Goal: Contribute content: Add original content to the website for others to see

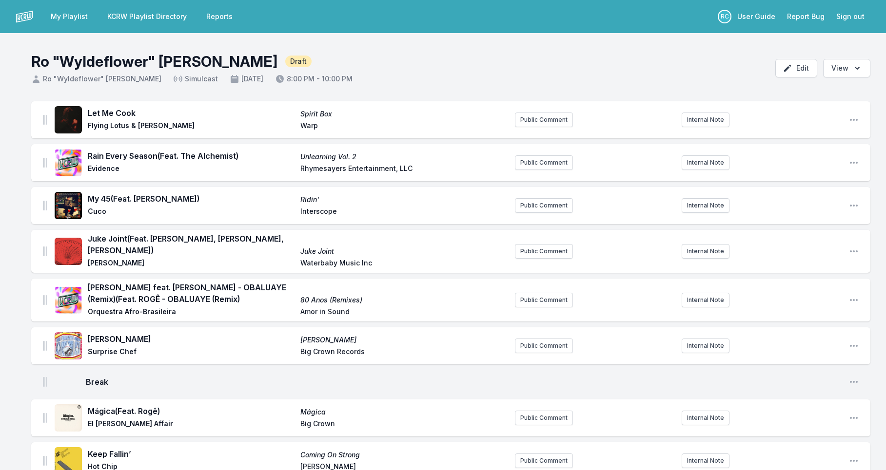
click at [58, 19] on link "My Playlist" at bounding box center [69, 17] width 49 height 18
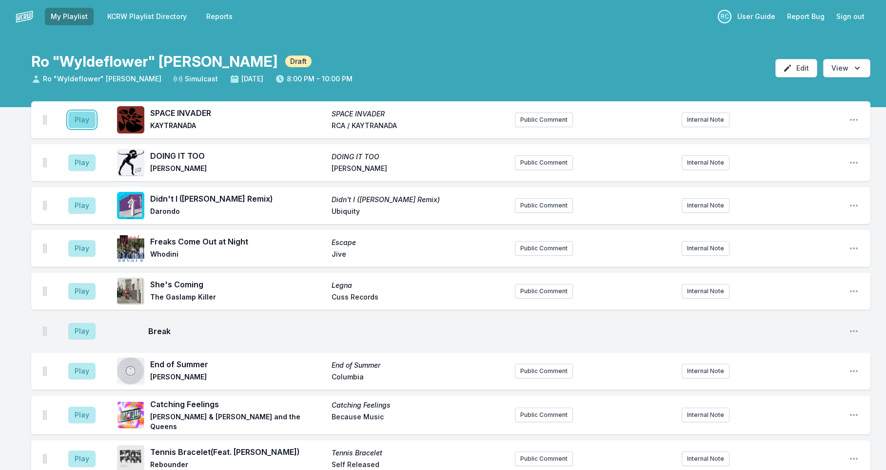
click at [84, 120] on button "Play" at bounding box center [81, 120] width 27 height 17
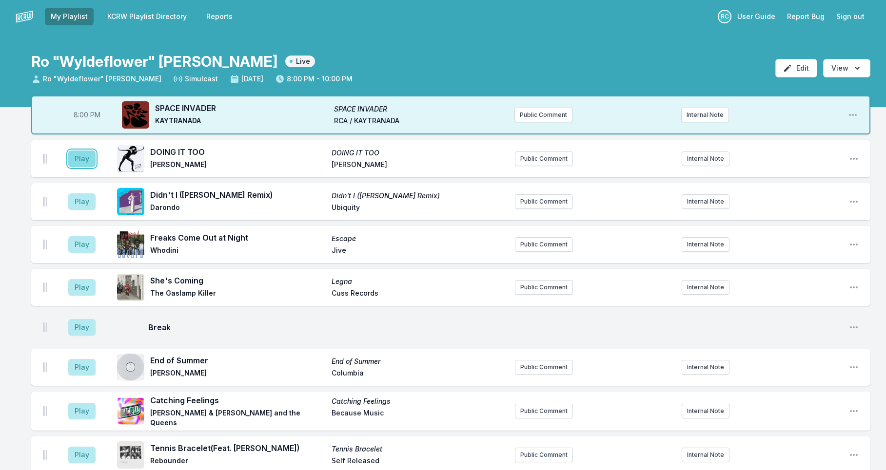
click at [85, 159] on button "Play" at bounding box center [81, 159] width 27 height 17
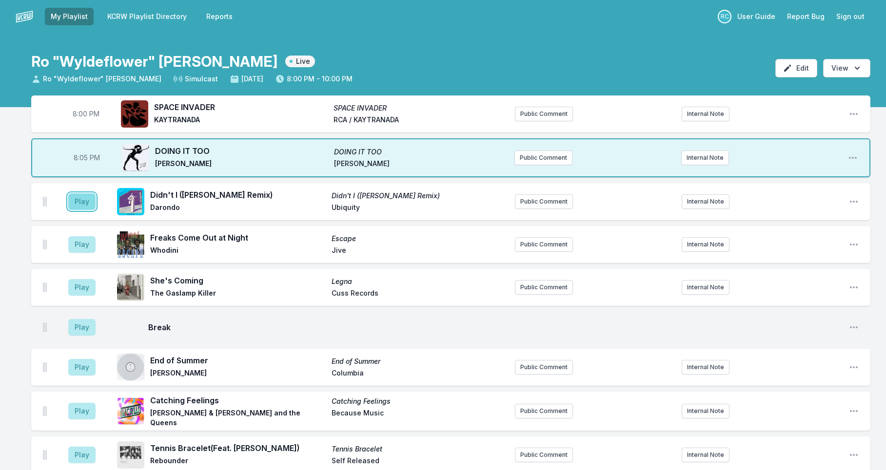
click at [80, 201] on button "Play" at bounding box center [81, 201] width 27 height 17
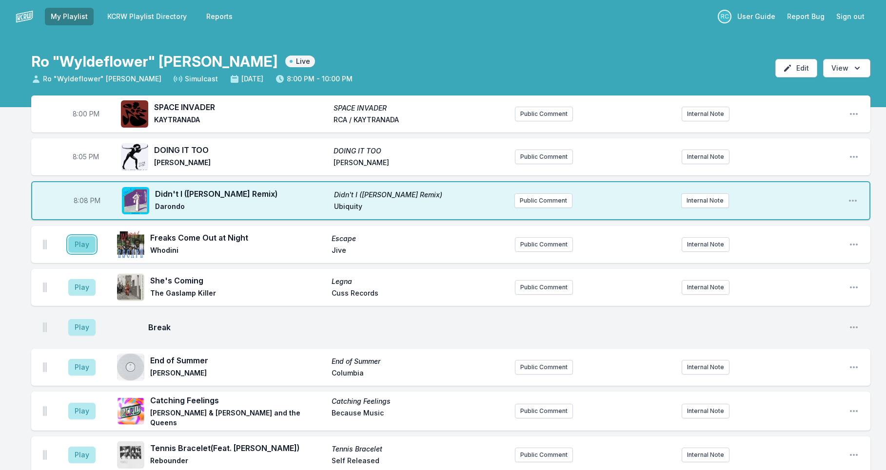
click at [85, 248] on button "Play" at bounding box center [81, 244] width 27 height 17
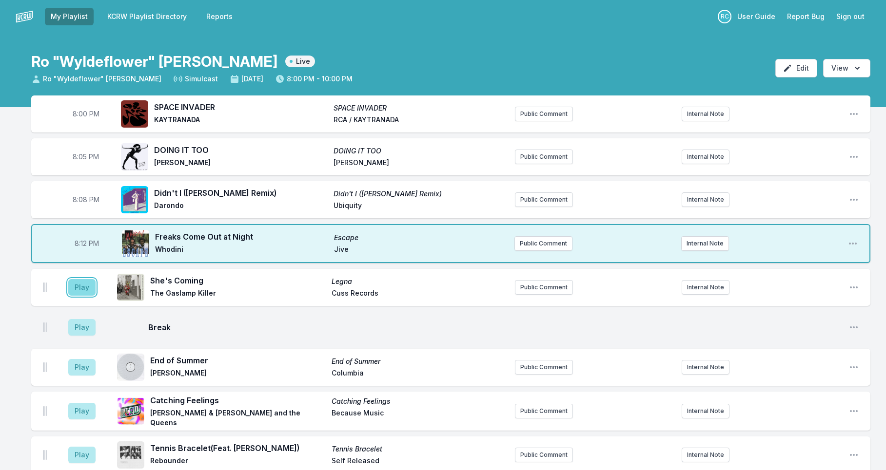
click at [82, 290] on button "Play" at bounding box center [81, 287] width 27 height 17
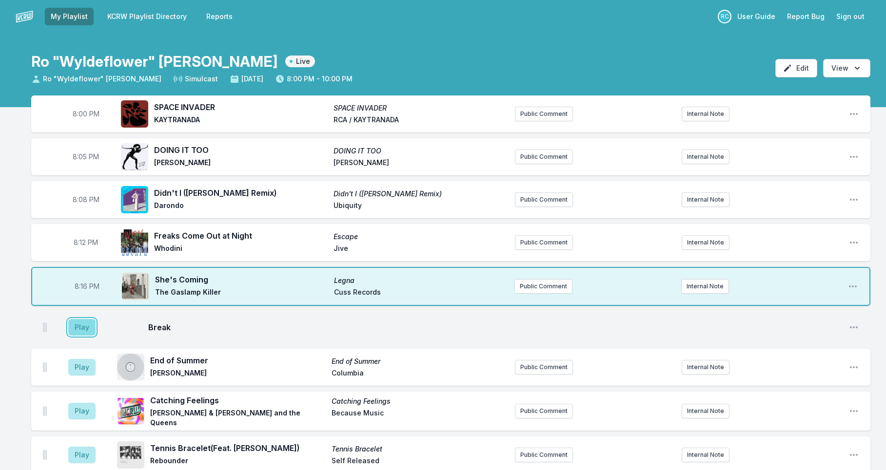
click at [78, 331] on button "Play" at bounding box center [81, 327] width 27 height 17
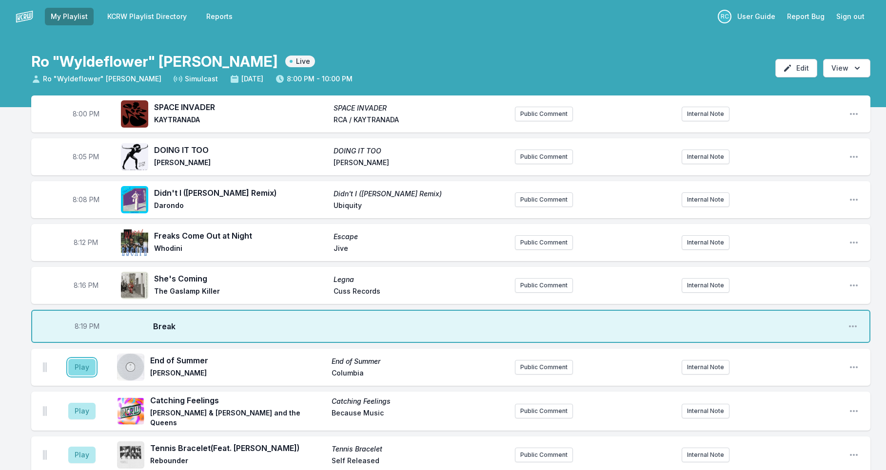
click at [85, 369] on button "Play" at bounding box center [81, 367] width 27 height 17
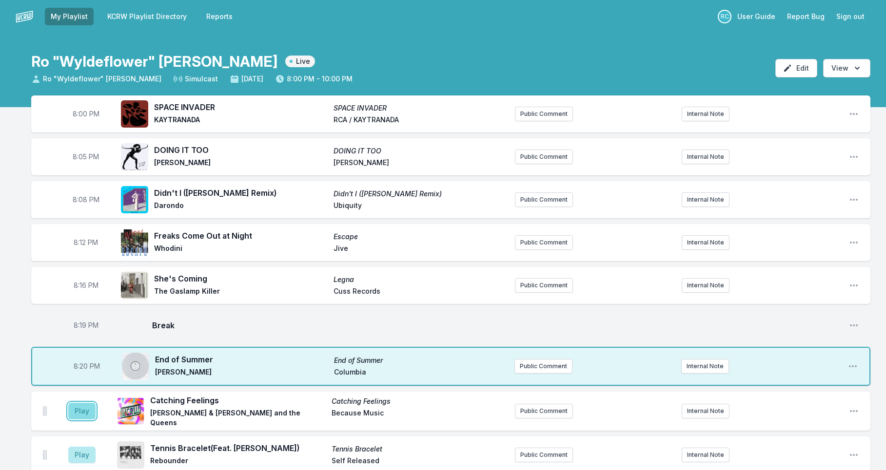
click at [84, 410] on button "Play" at bounding box center [81, 411] width 27 height 17
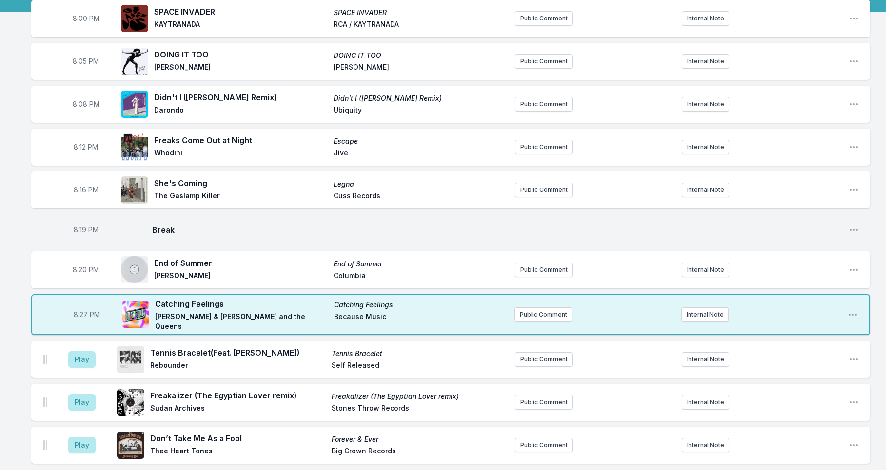
scroll to position [194, 0]
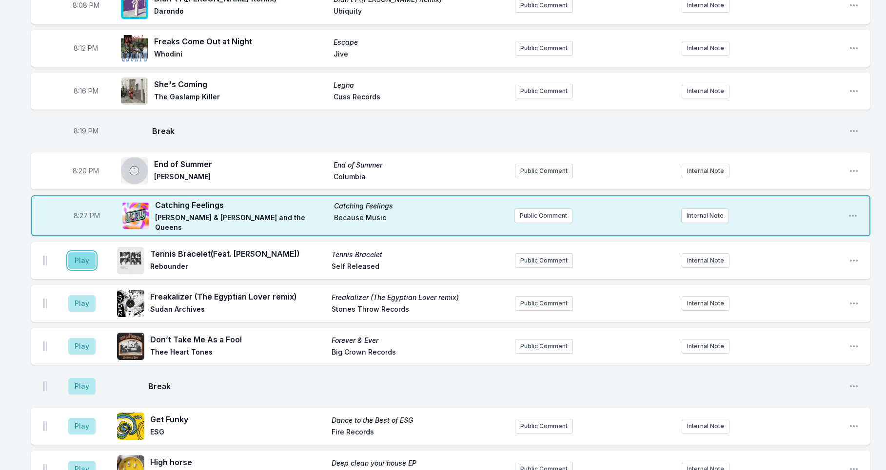
click at [73, 258] on button "Play" at bounding box center [81, 260] width 27 height 17
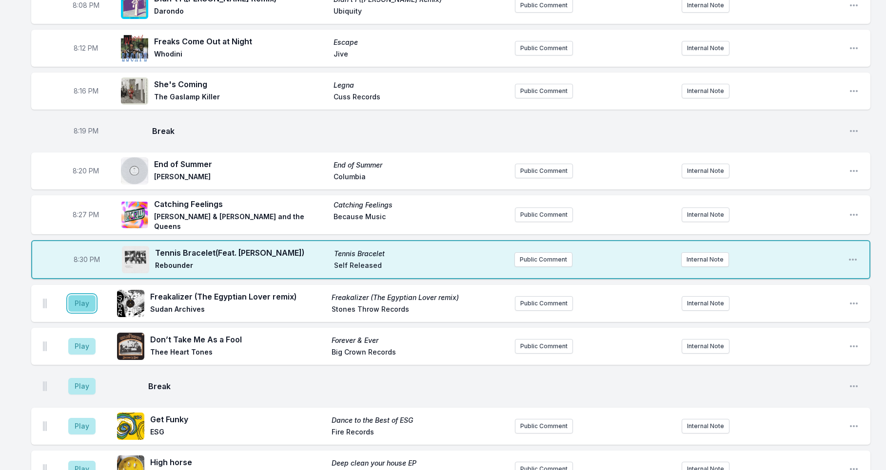
click at [83, 300] on button "Play" at bounding box center [81, 303] width 27 height 17
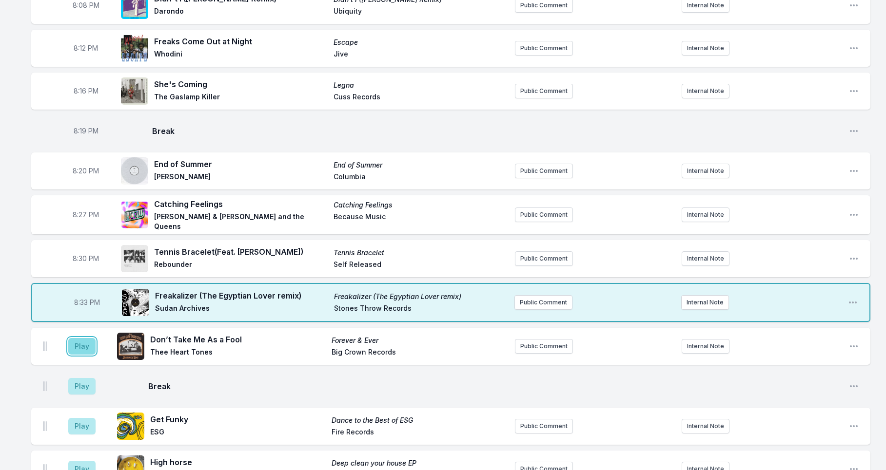
click at [89, 342] on button "Play" at bounding box center [81, 346] width 27 height 17
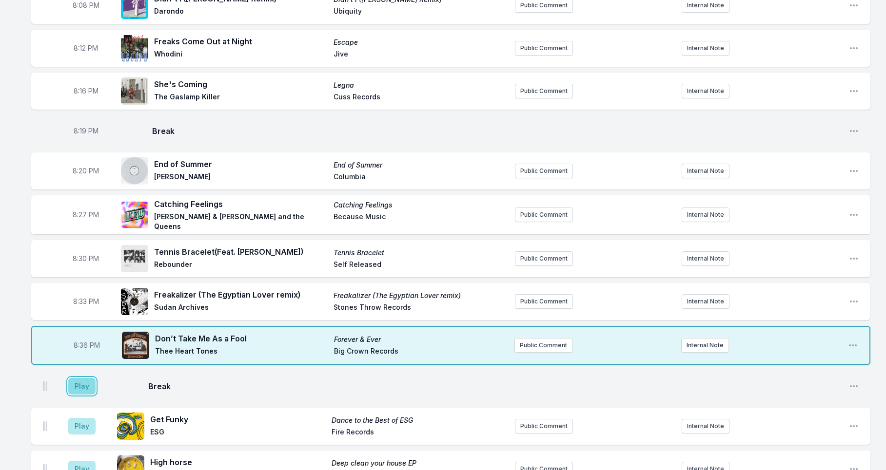
click at [81, 387] on button "Play" at bounding box center [81, 386] width 27 height 17
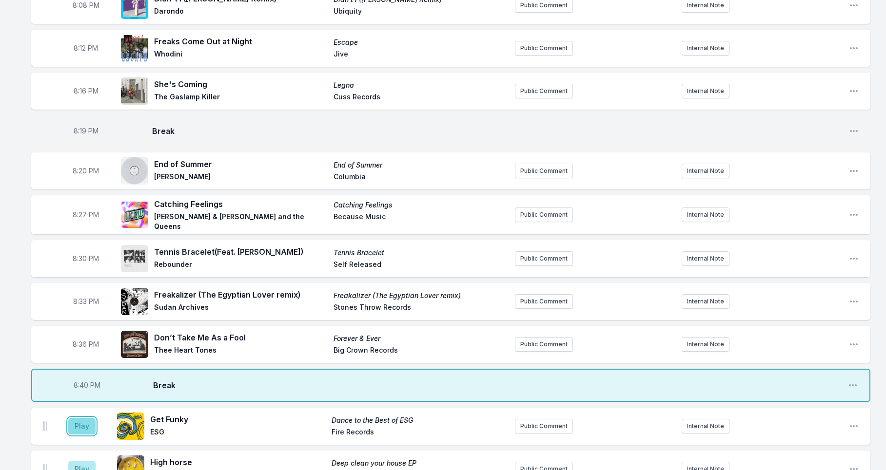
click at [84, 426] on button "Play" at bounding box center [81, 426] width 27 height 17
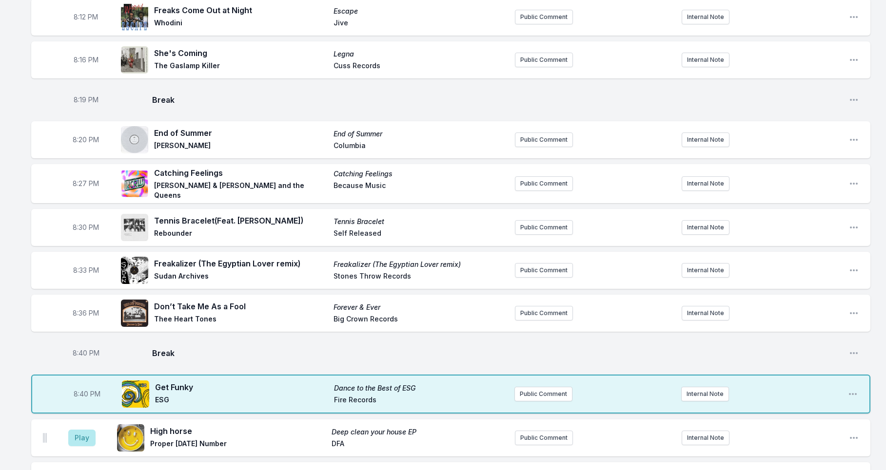
scroll to position [231, 0]
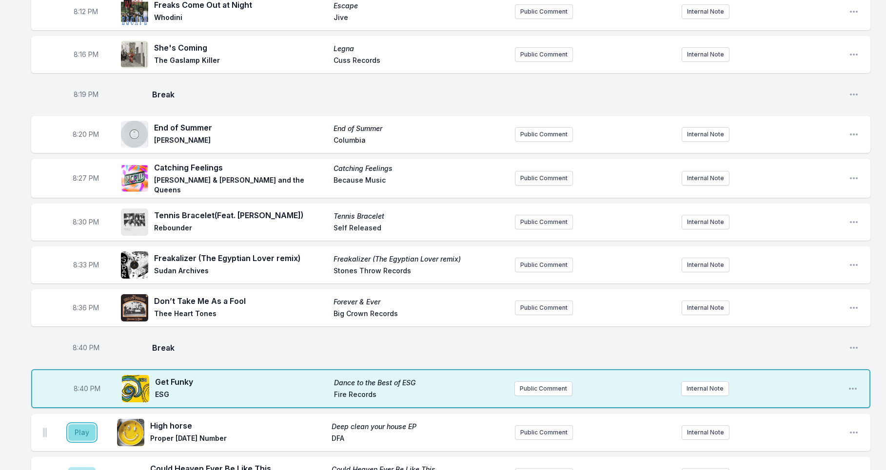
click at [90, 431] on button "Play" at bounding box center [81, 432] width 27 height 17
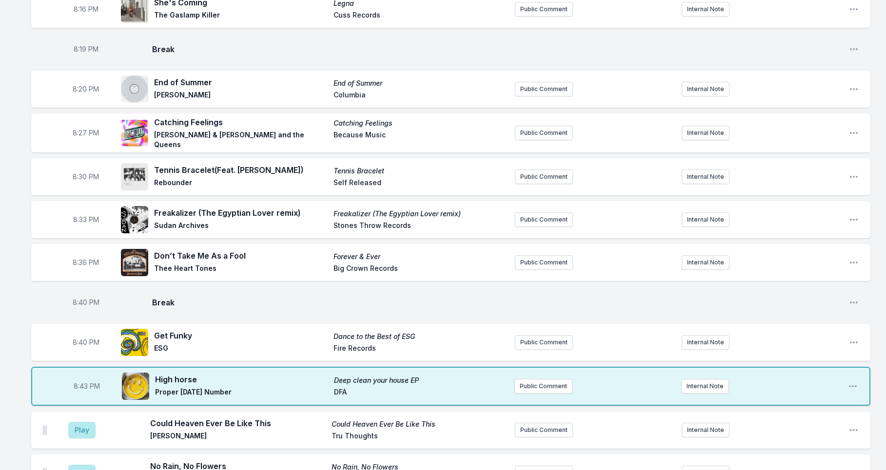
scroll to position [278, 0]
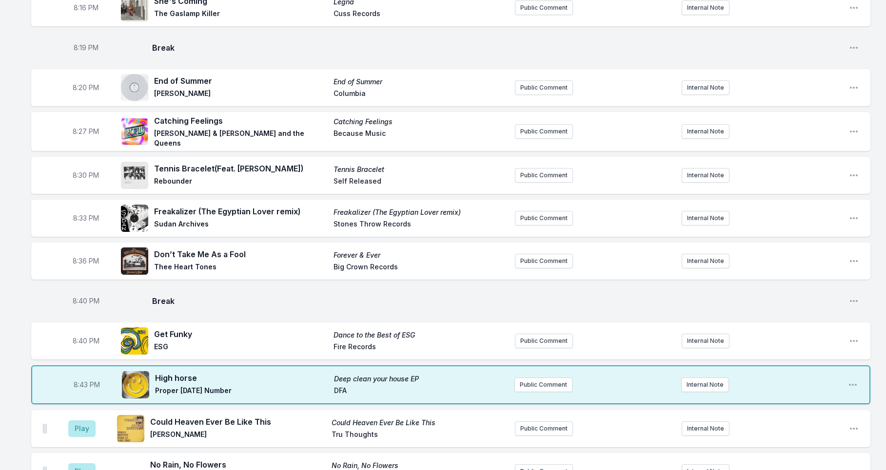
click at [79, 383] on span "8:43 PM" at bounding box center [87, 385] width 26 height 10
click at [79, 384] on input "20:43" at bounding box center [86, 385] width 55 height 19
type input "20:42"
click at [84, 432] on button "Play" at bounding box center [81, 429] width 27 height 17
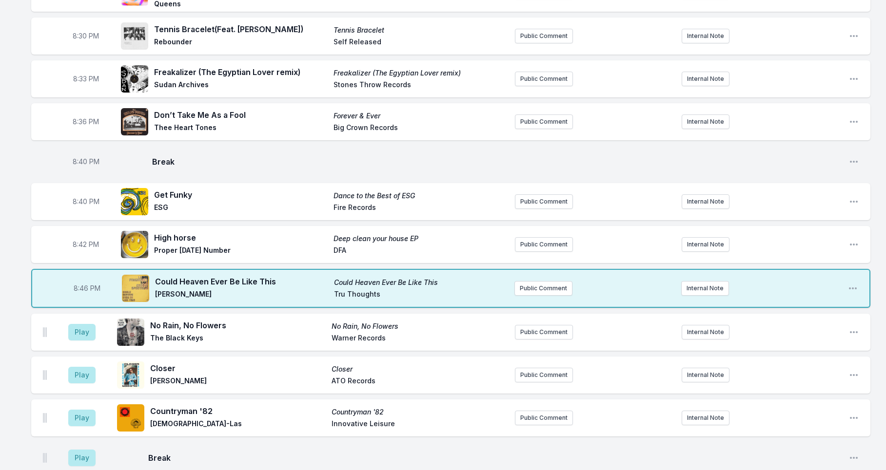
scroll to position [419, 0]
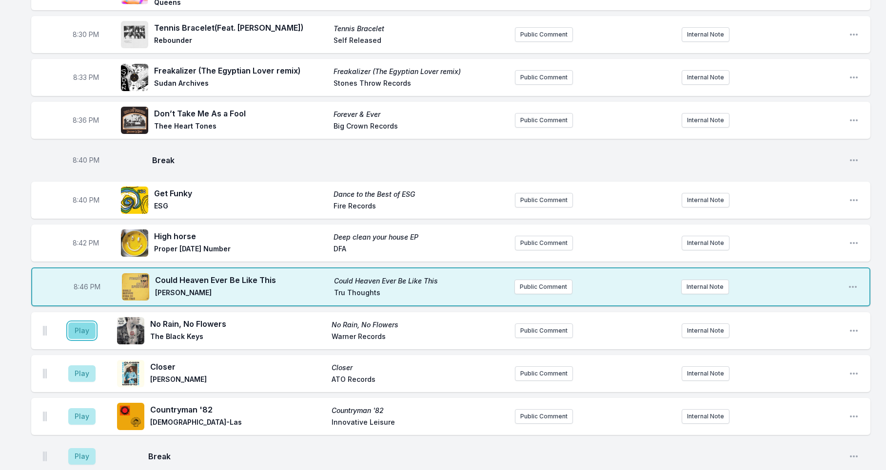
click at [76, 329] on button "Play" at bounding box center [81, 331] width 27 height 17
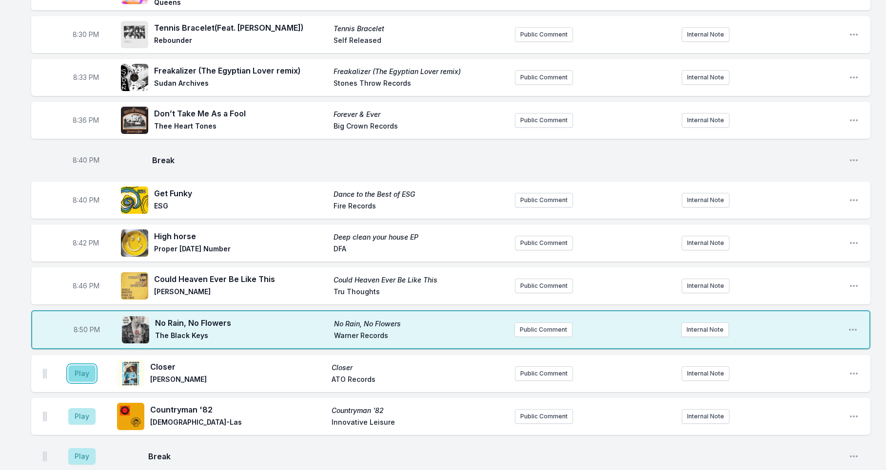
click at [82, 367] on button "Play" at bounding box center [81, 374] width 27 height 17
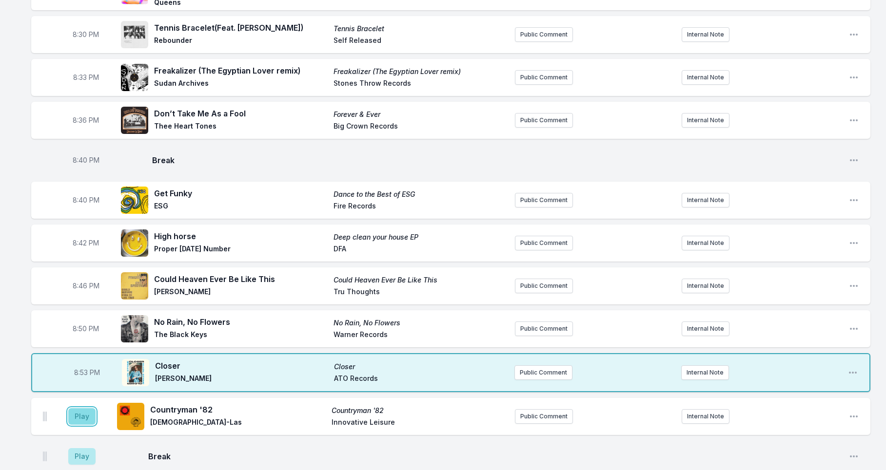
click at [84, 411] on button "Play" at bounding box center [81, 416] width 27 height 17
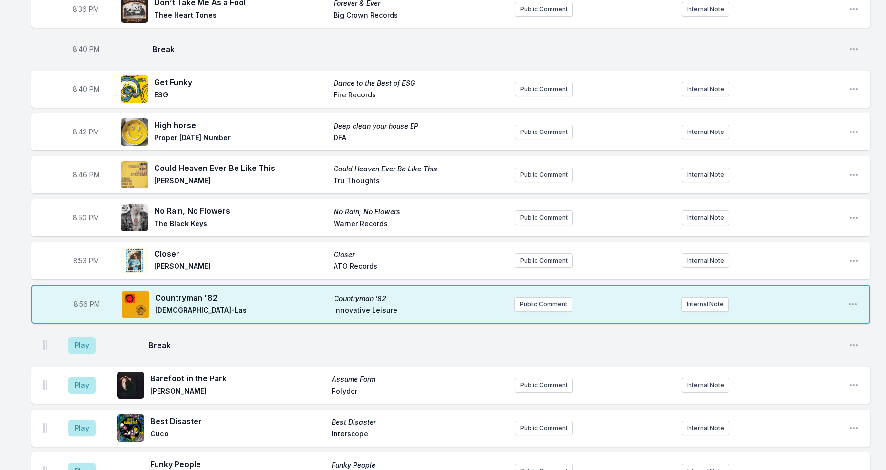
scroll to position [511, 0]
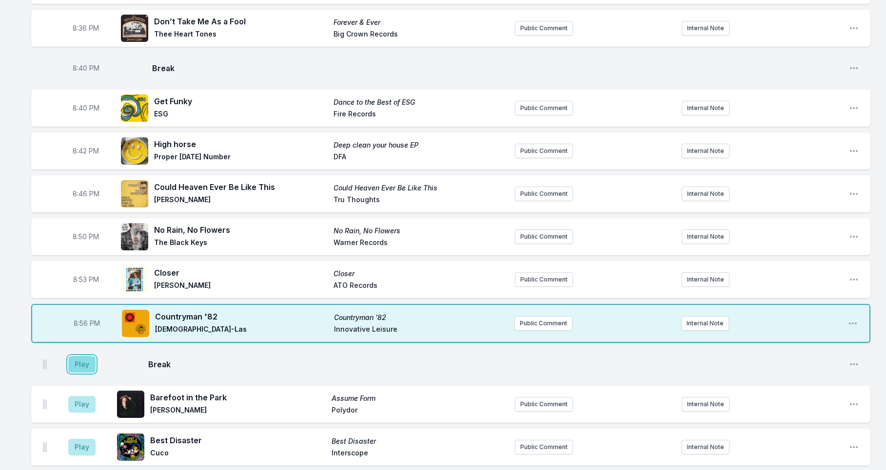
click at [82, 366] on button "Play" at bounding box center [81, 364] width 27 height 17
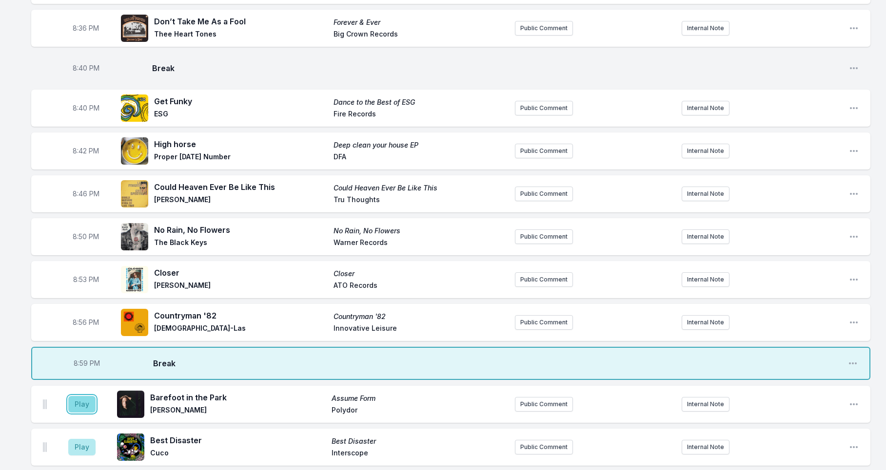
drag, startPoint x: 77, startPoint y: 400, endPoint x: 112, endPoint y: 431, distance: 46.9
click at [77, 399] on button "Play" at bounding box center [81, 404] width 27 height 17
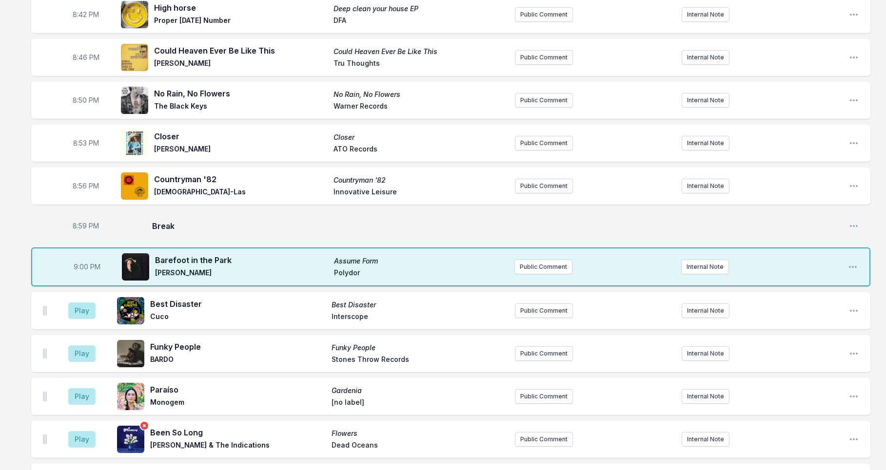
scroll to position [718, 0]
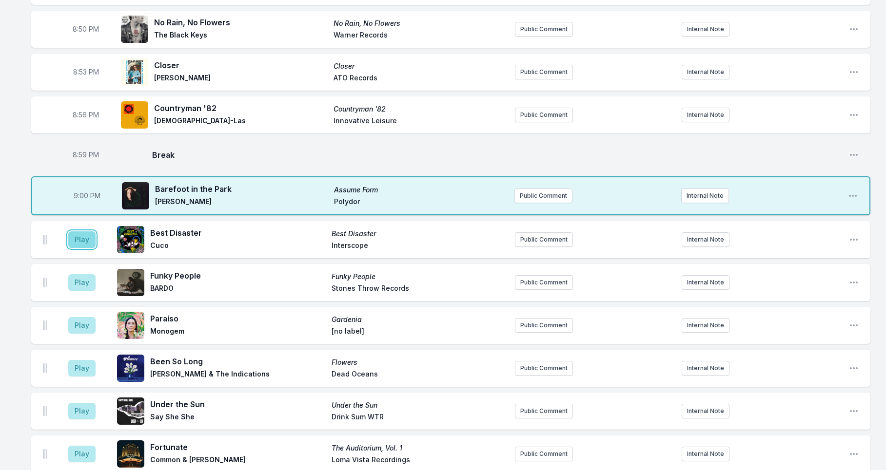
click at [83, 240] on button "Play" at bounding box center [81, 239] width 27 height 17
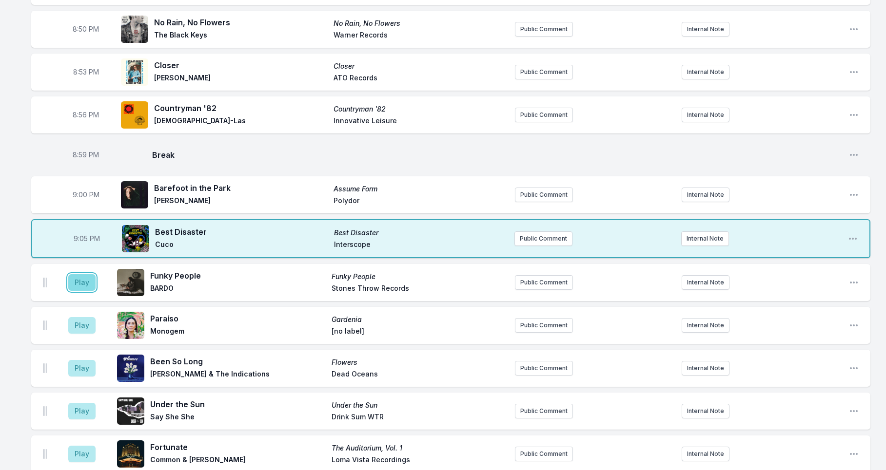
click at [84, 281] on button "Play" at bounding box center [81, 282] width 27 height 17
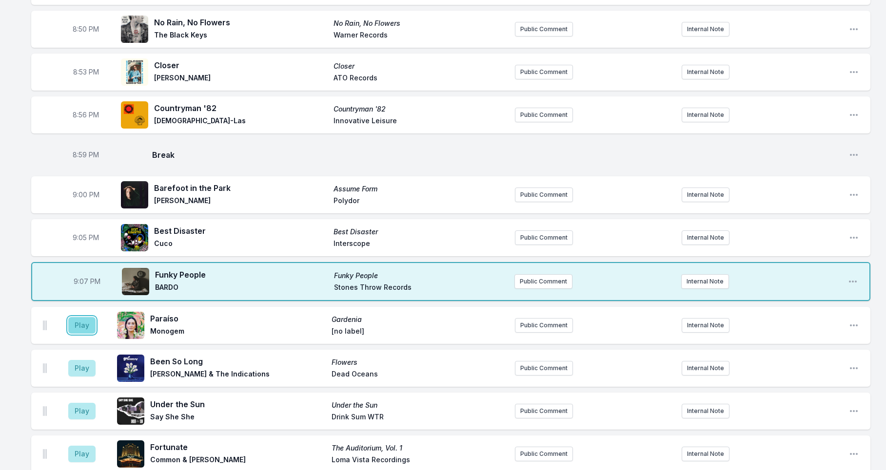
click at [87, 324] on button "Play" at bounding box center [81, 325] width 27 height 17
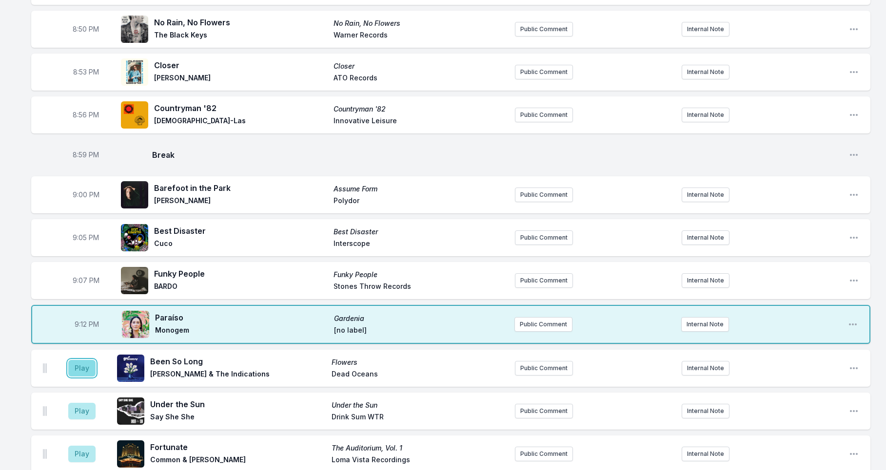
click at [77, 368] on button "Play" at bounding box center [81, 368] width 27 height 17
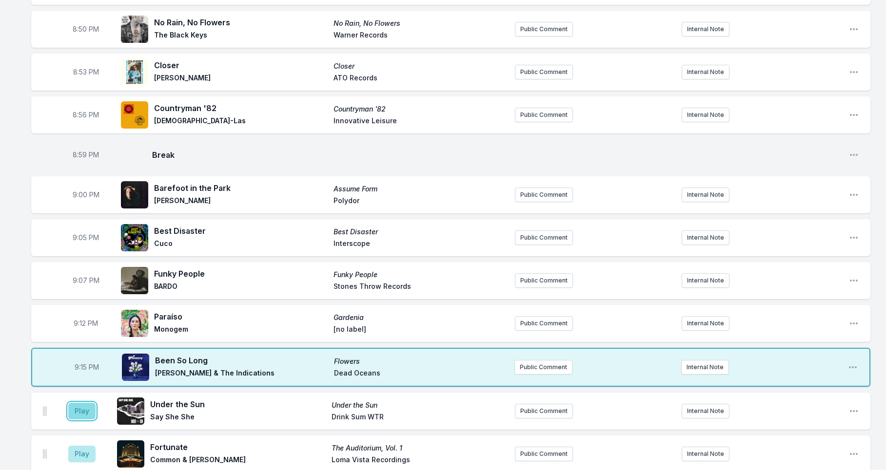
click at [79, 409] on button "Play" at bounding box center [81, 411] width 27 height 17
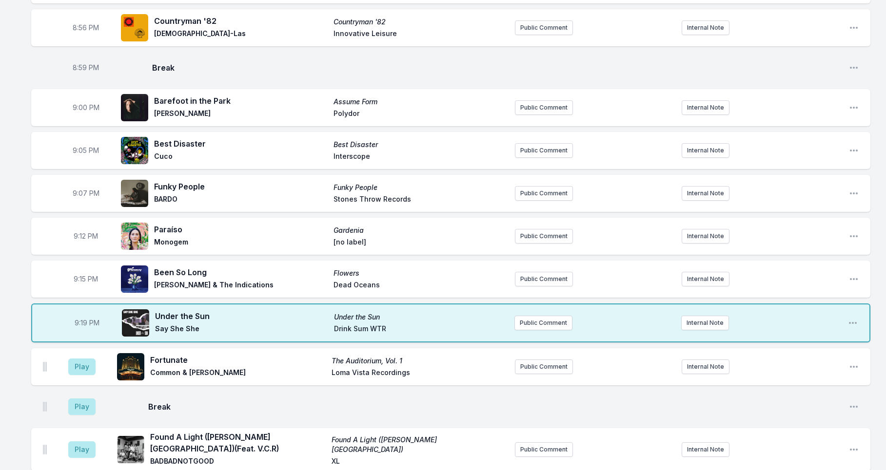
scroll to position [819, 0]
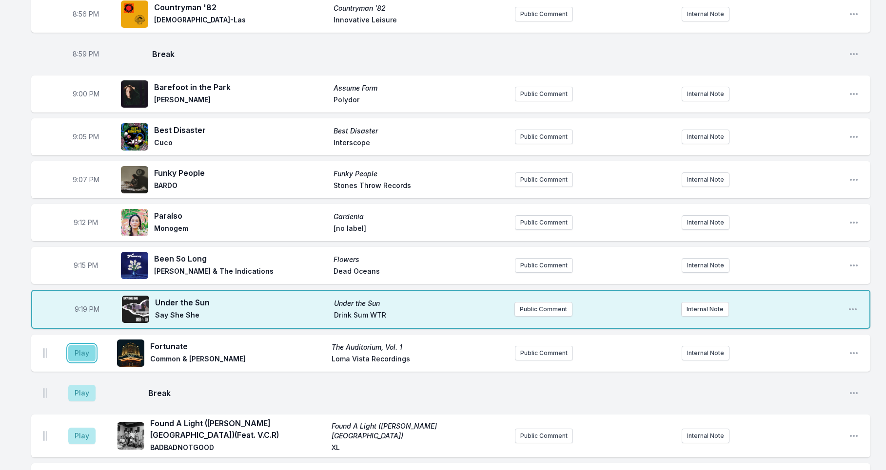
click at [83, 357] on button "Play" at bounding box center [81, 353] width 27 height 17
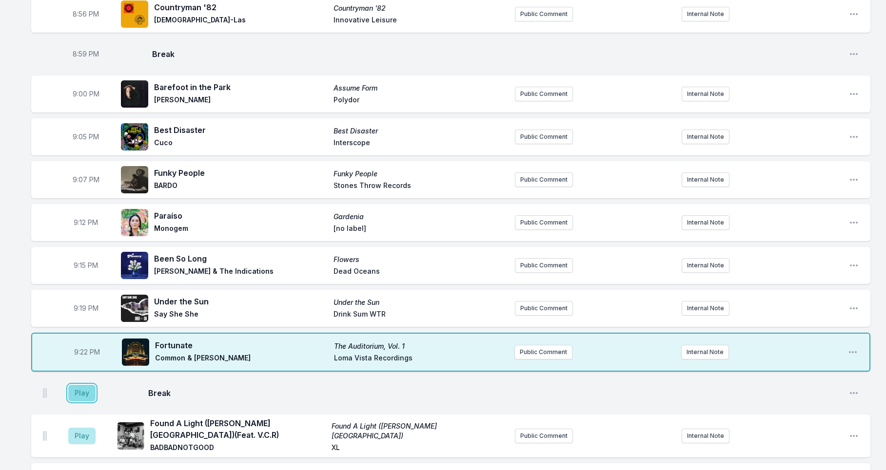
click at [78, 389] on button "Play" at bounding box center [81, 393] width 27 height 17
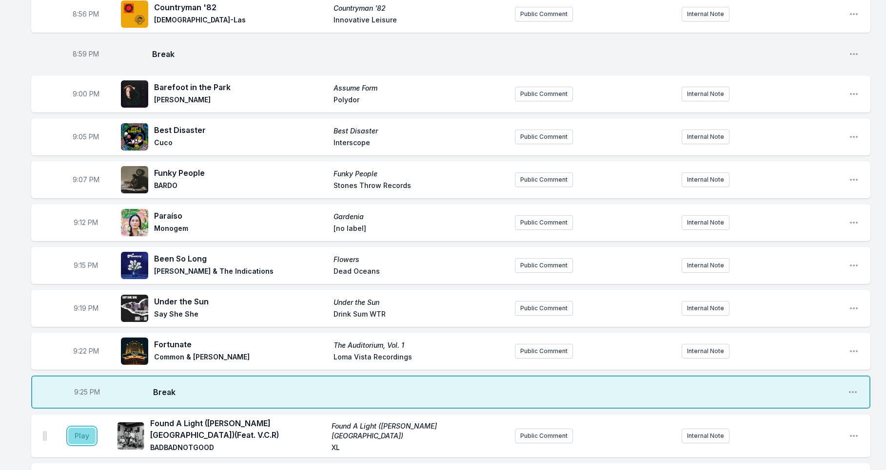
click at [77, 432] on button "Play" at bounding box center [81, 436] width 27 height 17
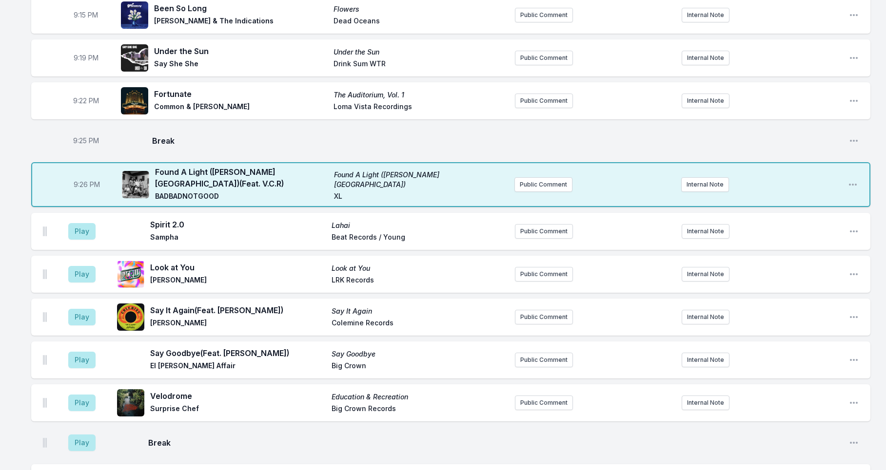
scroll to position [1079, 0]
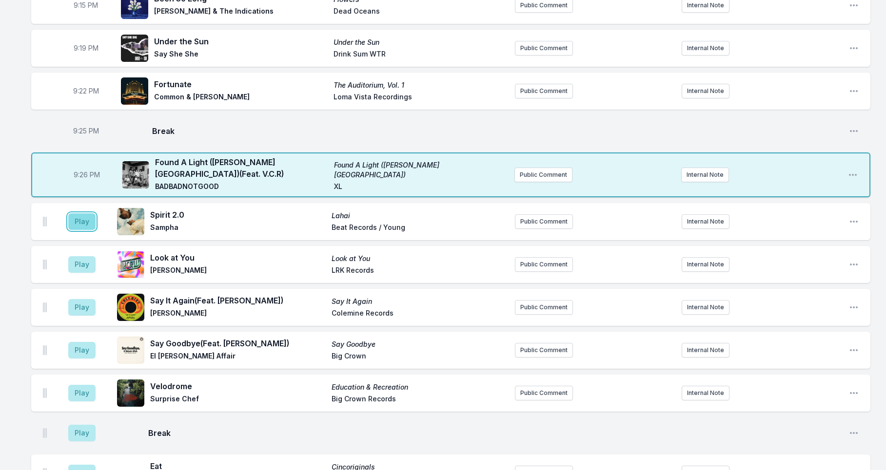
click at [74, 213] on button "Play" at bounding box center [81, 221] width 27 height 17
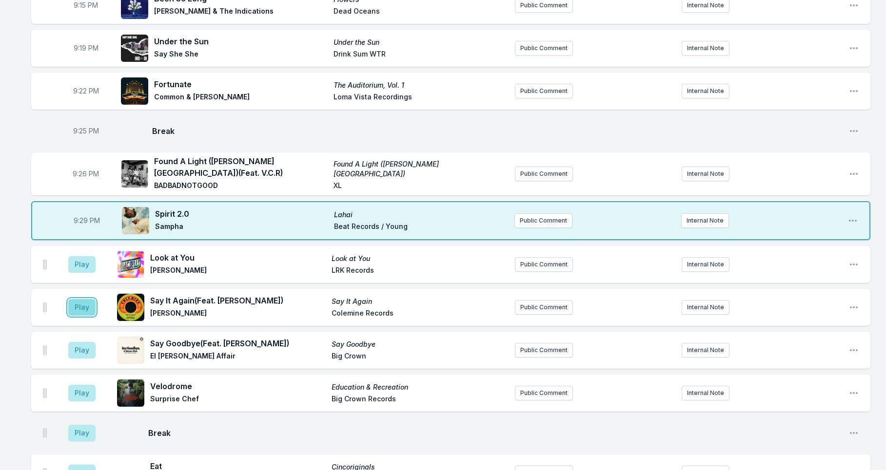
click at [80, 302] on button "Play" at bounding box center [81, 307] width 27 height 17
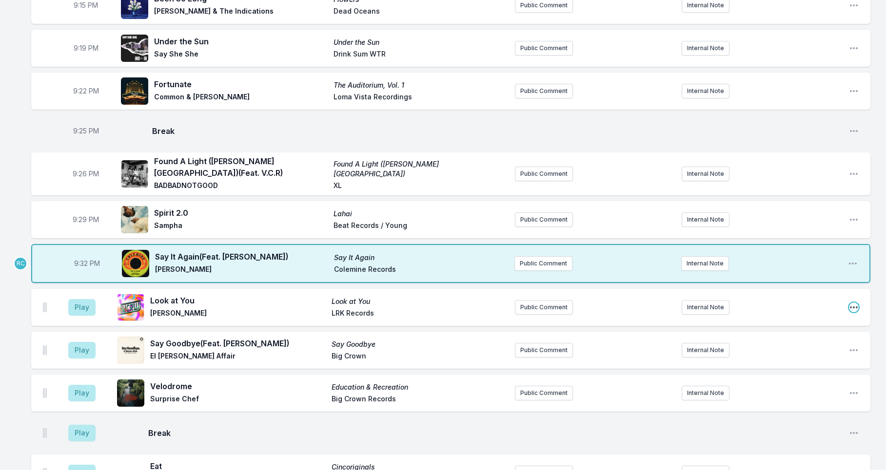
click at [854, 303] on icon "Open playlist item options" at bounding box center [853, 308] width 10 height 10
click at [785, 353] on button "Delete Entry" at bounding box center [803, 362] width 109 height 18
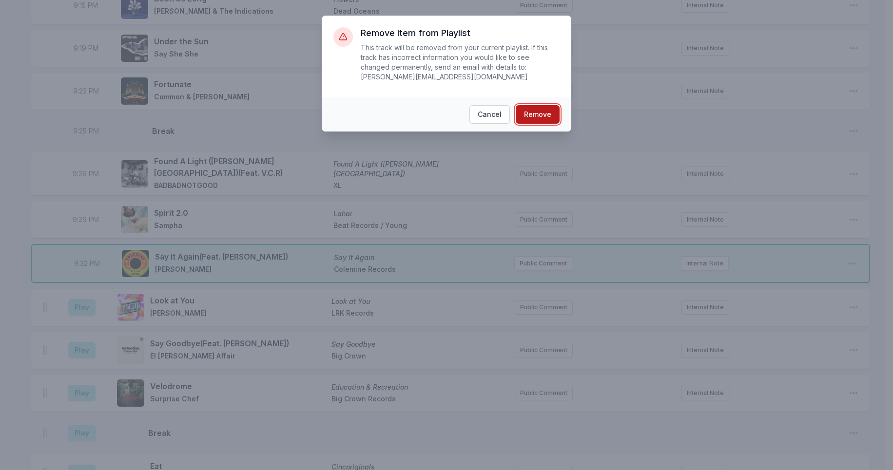
click at [540, 113] on button "Remove" at bounding box center [538, 114] width 44 height 19
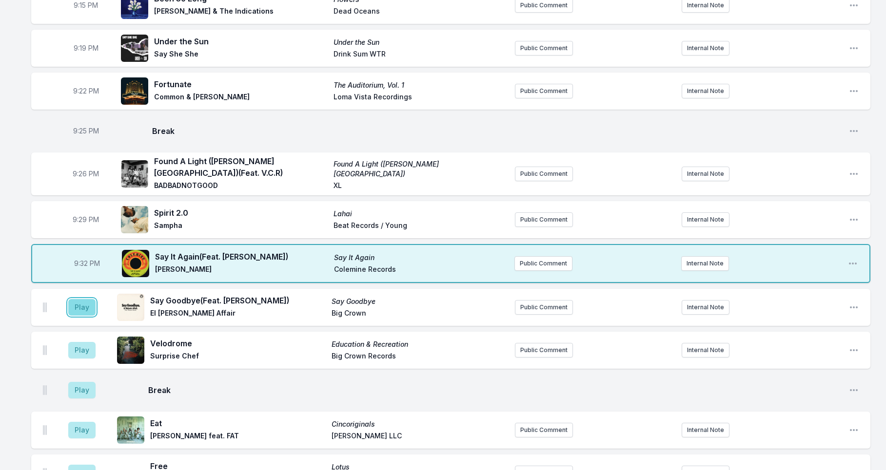
click at [82, 299] on button "Play" at bounding box center [81, 307] width 27 height 17
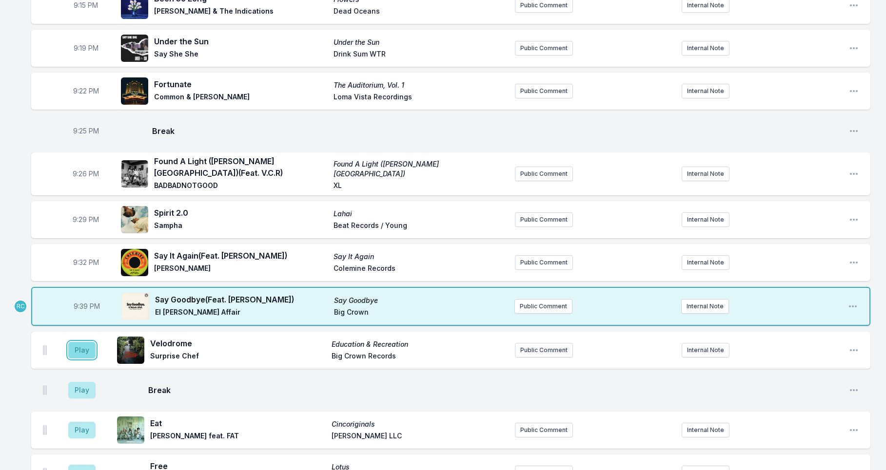
click at [84, 346] on button "Play" at bounding box center [81, 350] width 27 height 17
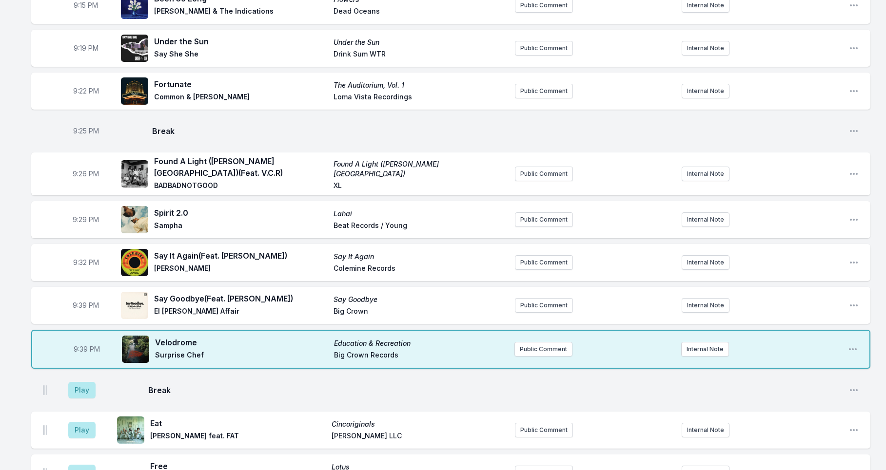
click at [83, 301] on span "9:39 PM" at bounding box center [86, 306] width 26 height 10
click at [80, 299] on input "21:39" at bounding box center [85, 305] width 55 height 19
type input "21:36"
click at [90, 382] on button "Play" at bounding box center [81, 390] width 27 height 17
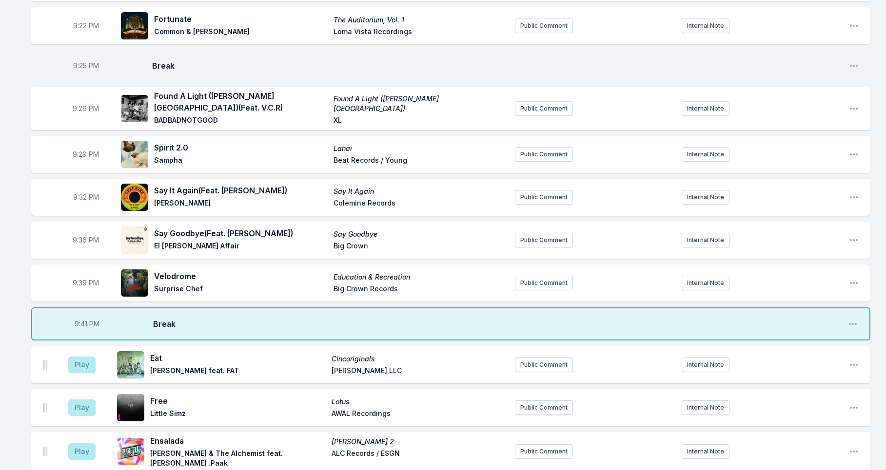
scroll to position [1275, 0]
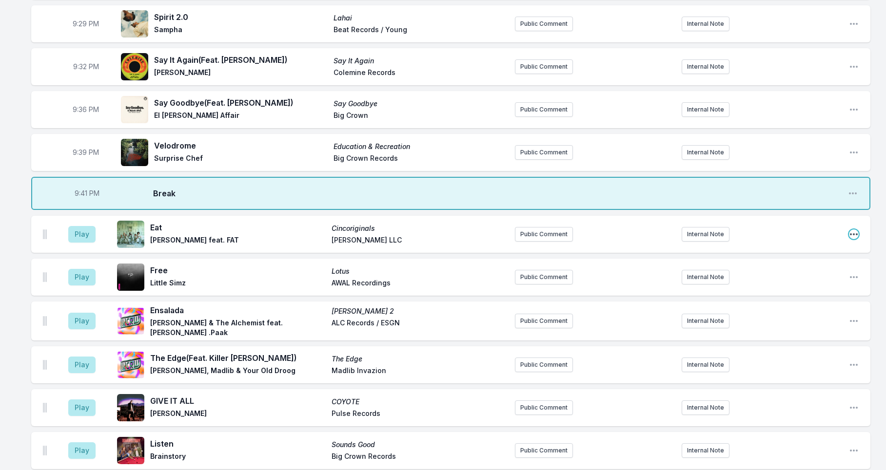
click at [856, 230] on icon "Open playlist item options" at bounding box center [853, 235] width 10 height 10
click at [793, 286] on button "Delete Entry" at bounding box center [803, 289] width 109 height 18
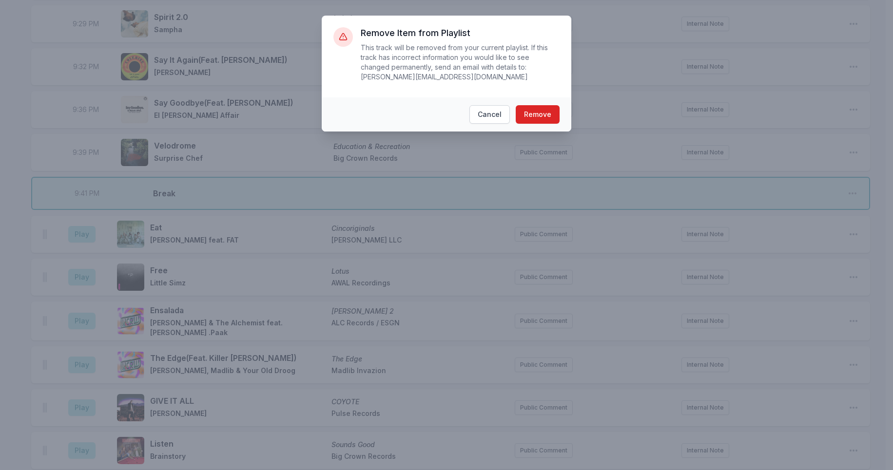
click at [560, 114] on footer "Cancel Remove" at bounding box center [447, 114] width 250 height 34
click at [550, 116] on button "Remove" at bounding box center [538, 114] width 44 height 19
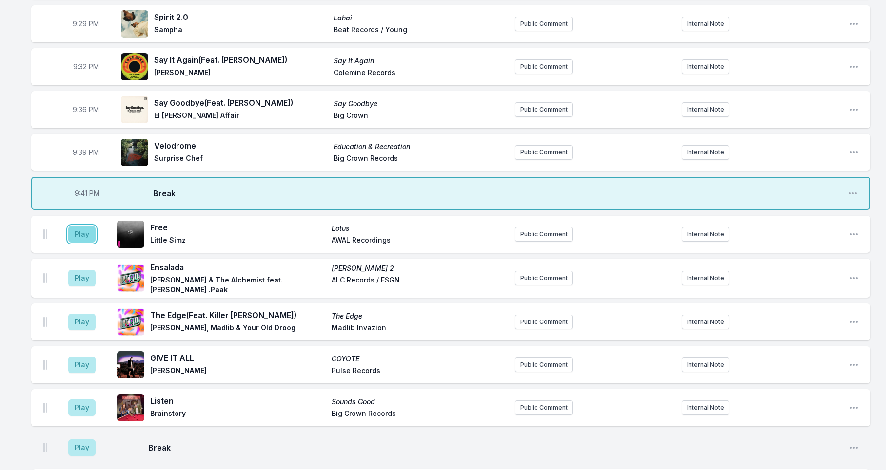
click at [87, 227] on button "Play" at bounding box center [81, 234] width 27 height 17
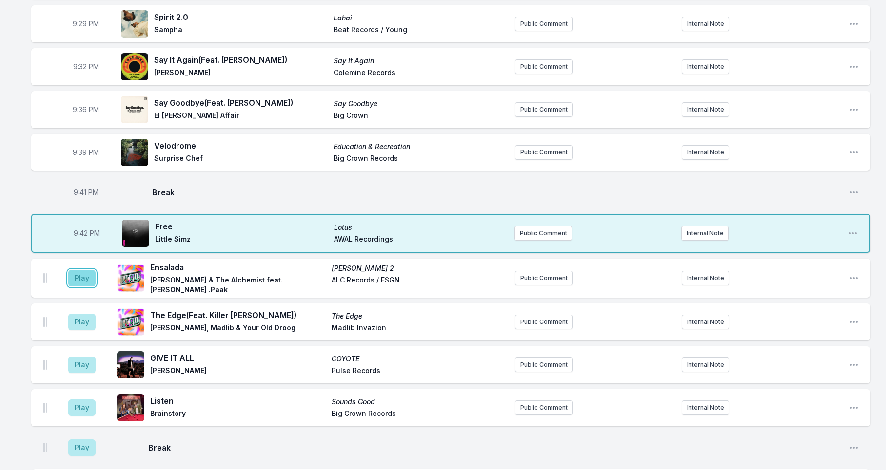
click at [80, 272] on button "Play" at bounding box center [81, 278] width 27 height 17
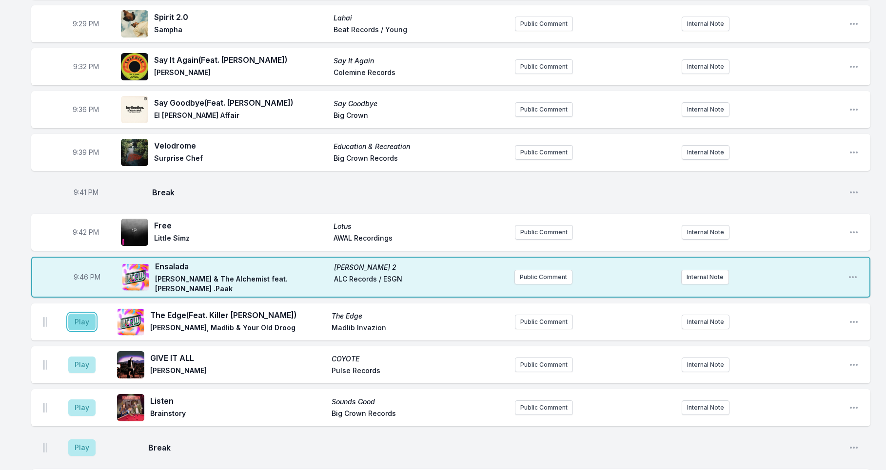
click at [82, 314] on button "Play" at bounding box center [81, 322] width 27 height 17
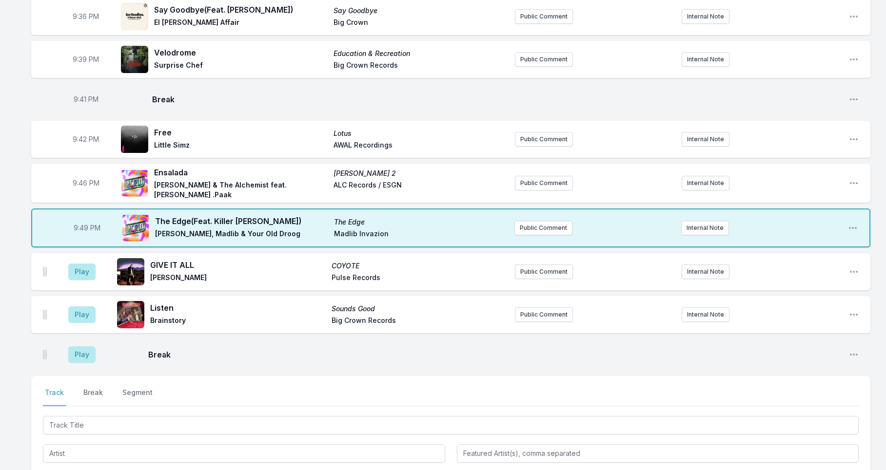
scroll to position [1482, 0]
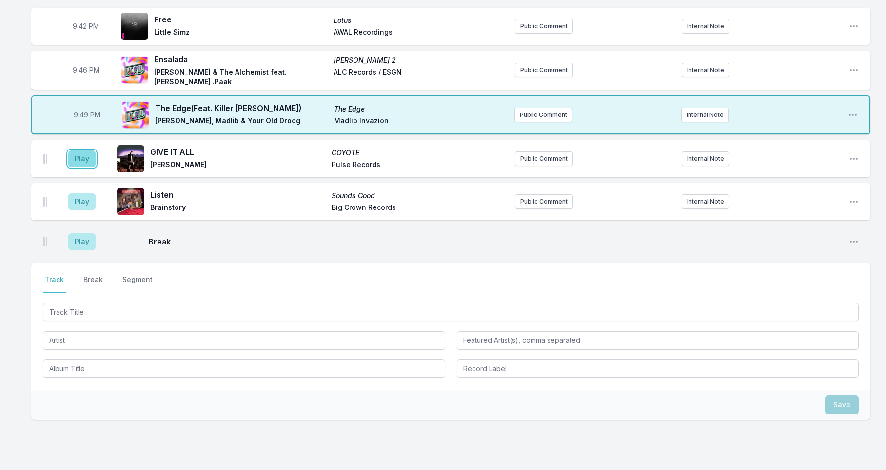
click at [76, 151] on button "Play" at bounding box center [81, 159] width 27 height 17
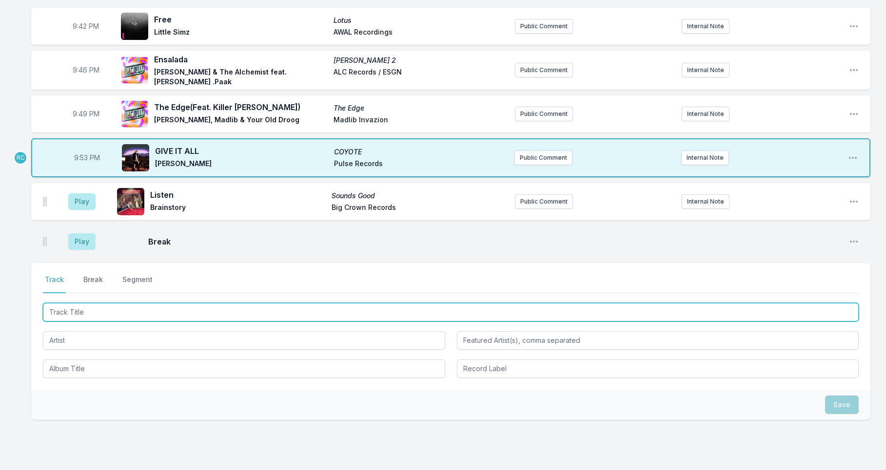
click at [79, 303] on input "Track Title" at bounding box center [450, 312] width 815 height 19
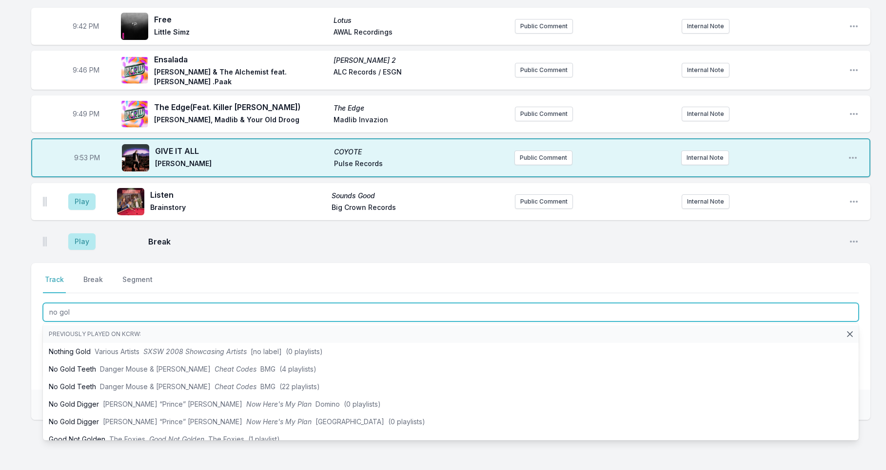
type input "no gold"
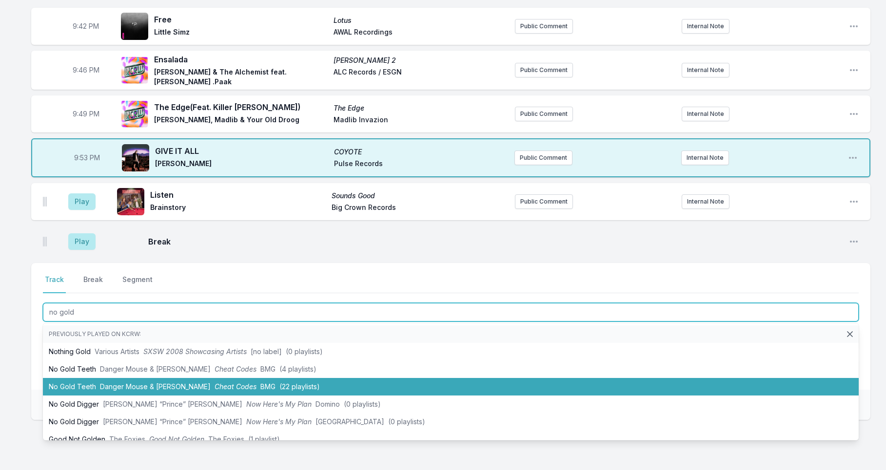
click at [249, 379] on li "No Gold Teeth Danger Mouse & [PERSON_NAME] Cheat Codes BMG (22 playlists)" at bounding box center [450, 387] width 815 height 18
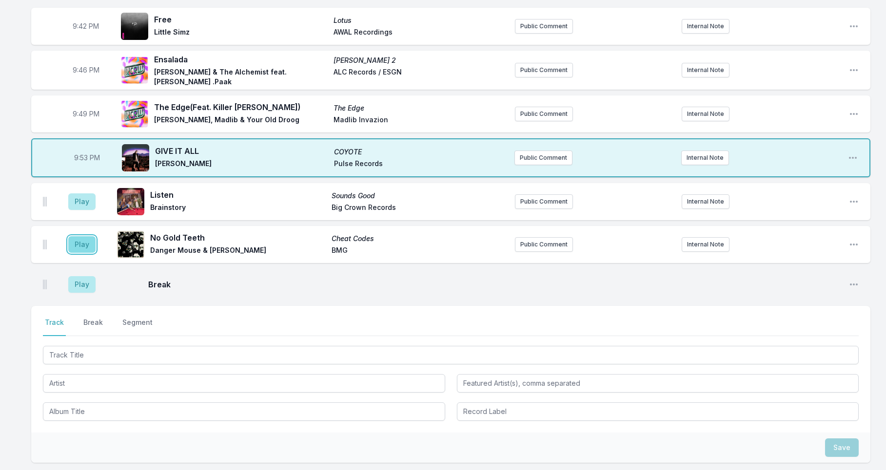
click at [83, 236] on button "Play" at bounding box center [81, 244] width 27 height 17
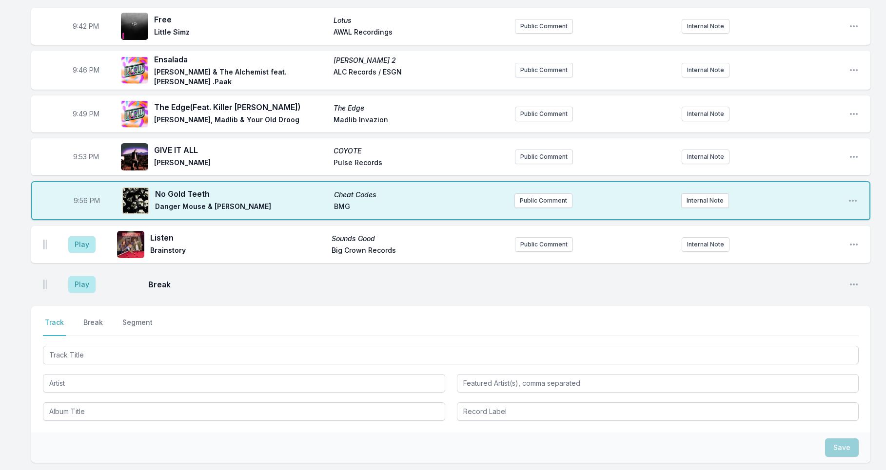
click at [82, 196] on span "9:56 PM" at bounding box center [87, 201] width 26 height 10
click at [79, 192] on input "21:56" at bounding box center [86, 201] width 55 height 19
type input "21:55"
click at [84, 236] on button "Play" at bounding box center [81, 244] width 27 height 17
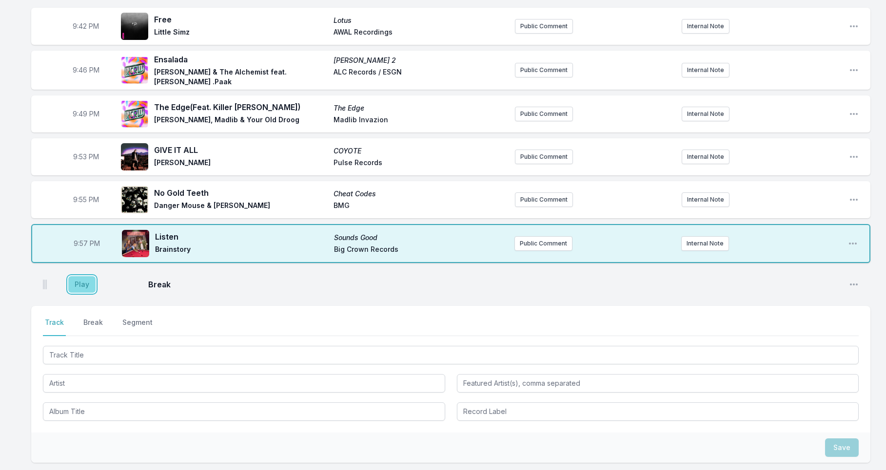
click at [81, 276] on button "Play" at bounding box center [81, 284] width 27 height 17
